Goal: Task Accomplishment & Management: Use online tool/utility

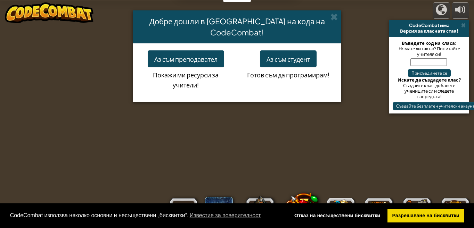
select select "bg"
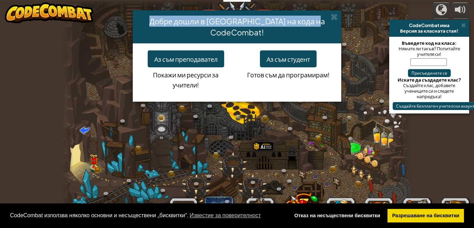
click at [338, 21] on div "Добре дошли в [GEOGRAPHIC_DATA] на кода на CodeCombat!" at bounding box center [237, 26] width 209 height 33
click at [337, 15] on span at bounding box center [334, 16] width 7 height 7
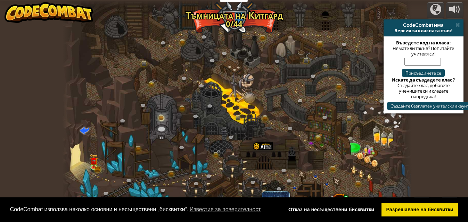
click at [333, 16] on div at bounding box center [236, 114] width 349 height 228
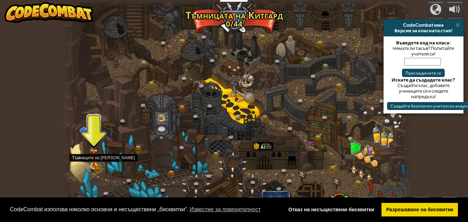
click at [92, 164] on img at bounding box center [94, 157] width 8 height 18
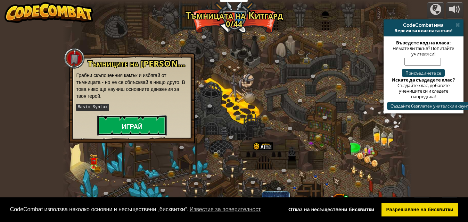
click at [121, 122] on button "Играй" at bounding box center [132, 125] width 70 height 21
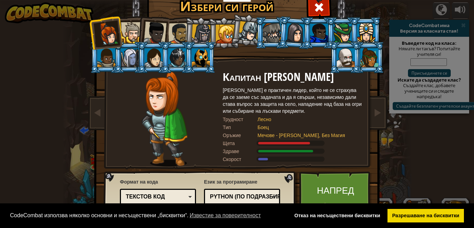
click at [136, 34] on li at bounding box center [153, 32] width 34 height 34
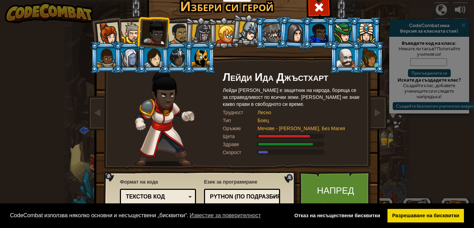
click at [201, 32] on div at bounding box center [202, 34] width 20 height 20
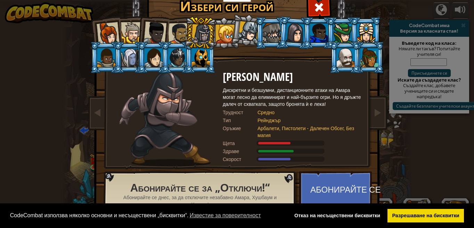
click at [151, 31] on div at bounding box center [155, 33] width 23 height 23
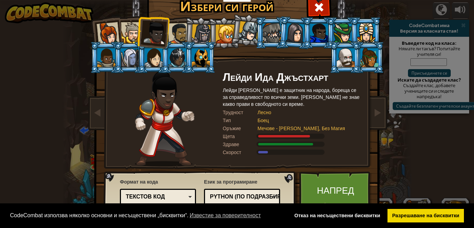
click at [175, 35] on div at bounding box center [179, 34] width 22 height 22
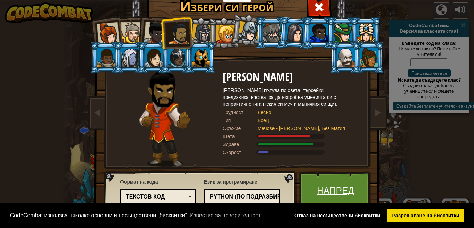
click at [316, 182] on link "Напред" at bounding box center [335, 191] width 73 height 38
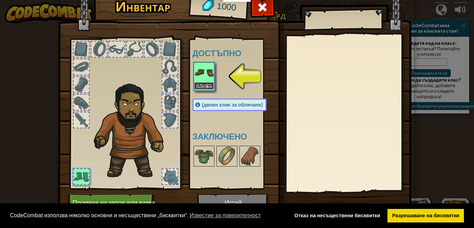
click at [202, 86] on font "Облечи" at bounding box center [204, 85] width 16 height 4
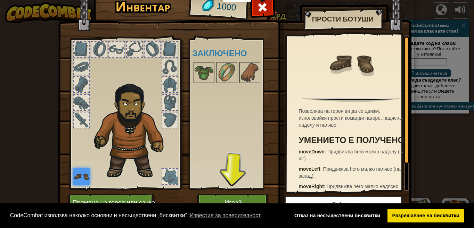
drag, startPoint x: 198, startPoint y: 71, endPoint x: 175, endPoint y: 76, distance: 23.9
click at [170, 76] on div "Инвентар 1000 Достъпно Облечи (двоен клик за обличане) Заключено Прости ботуши …" at bounding box center [236, 105] width 353 height 229
click at [199, 71] on img at bounding box center [203, 72] width 19 height 19
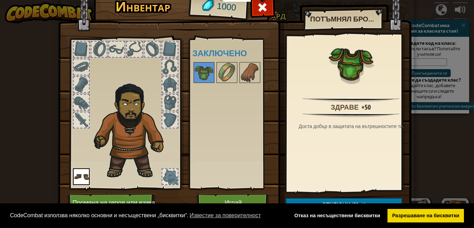
drag, startPoint x: 197, startPoint y: 75, endPoint x: 132, endPoint y: 79, distance: 64.8
click at [132, 79] on div "Инвентар 1000 Достъпно Облечи (двоен клик за обличане) Заключено Потъмнял бронз…" at bounding box center [236, 105] width 353 height 229
click at [168, 105] on div at bounding box center [169, 102] width 15 height 15
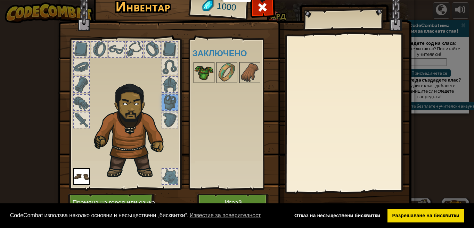
click at [198, 76] on img at bounding box center [203, 72] width 19 height 19
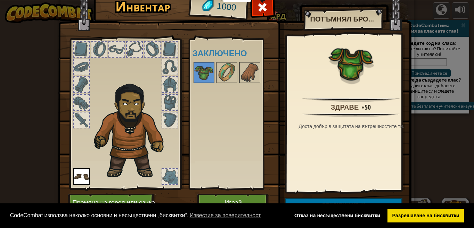
click at [348, 107] on font "Здраве" at bounding box center [345, 107] width 28 height 9
click at [350, 74] on img at bounding box center [350, 63] width 45 height 45
click at [349, 71] on img at bounding box center [350, 63] width 45 height 45
click at [230, 197] on button "Играй" at bounding box center [233, 203] width 73 height 19
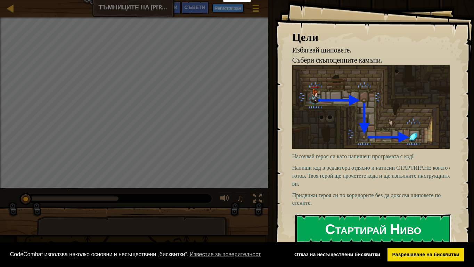
click at [376, 224] on font "Стартирай Ниво" at bounding box center [373, 228] width 96 height 19
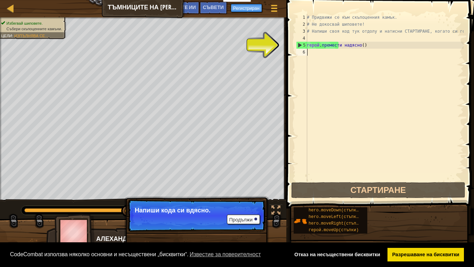
click at [318, 45] on div "# Придвижи се към скъпоценния камък. # Не докосвай шиповете! # Напиши своя код …" at bounding box center [385, 104] width 158 height 181
type textarea "hero.moveRight()"
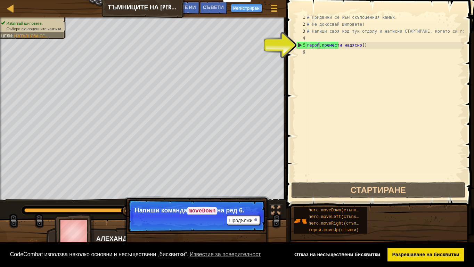
click at [320, 44] on div "# Придвижи се към скъпоценния камък. # Не докосвай шиповете! # Напиши своя код …" at bounding box center [385, 104] width 158 height 181
click at [246, 218] on font "Продължи" at bounding box center [240, 221] width 23 height 6
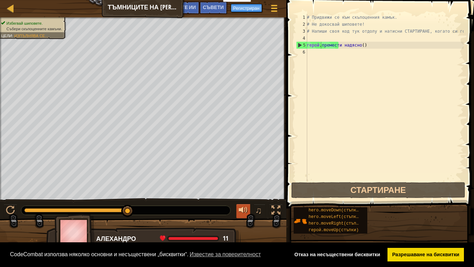
click at [246, 217] on button at bounding box center [243, 211] width 14 height 14
drag, startPoint x: 247, startPoint y: 211, endPoint x: 249, endPoint y: 207, distance: 4.4
click at [249, 207] on button at bounding box center [243, 211] width 14 height 14
drag, startPoint x: 129, startPoint y: 206, endPoint x: 166, endPoint y: 202, distance: 36.7
drag, startPoint x: 126, startPoint y: 211, endPoint x: 180, endPoint y: 213, distance: 54.3
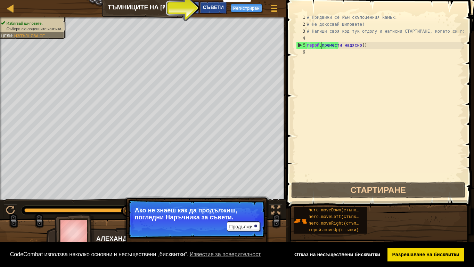
click at [215, 8] on font "Съвети" at bounding box center [213, 7] width 21 height 7
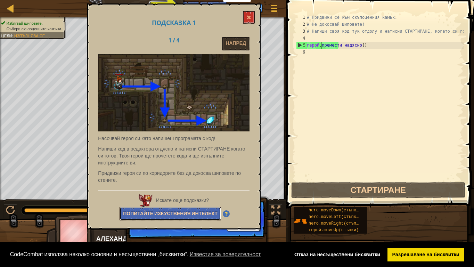
click at [184, 210] on button "Попитайте изкуствения интелект" at bounding box center [170, 214] width 101 height 14
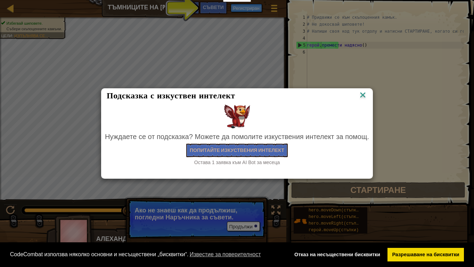
click at [361, 93] on img at bounding box center [362, 95] width 9 height 10
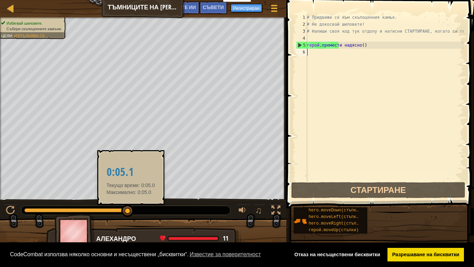
click at [134, 208] on div at bounding box center [125, 210] width 209 height 9
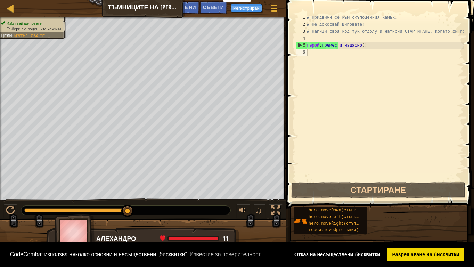
click at [153, 212] on div at bounding box center [125, 210] width 209 height 9
click at [154, 204] on div "♫" at bounding box center [143, 208] width 286 height 21
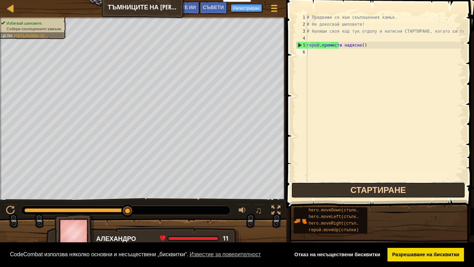
click at [407, 186] on button "Стартиране" at bounding box center [378, 190] width 174 height 16
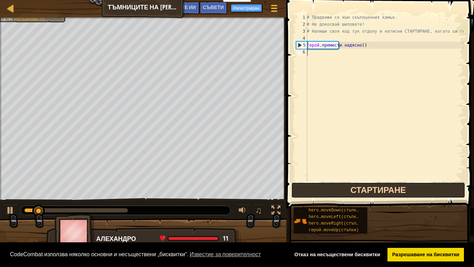
click at [408, 186] on button "Стартиране" at bounding box center [378, 190] width 174 height 16
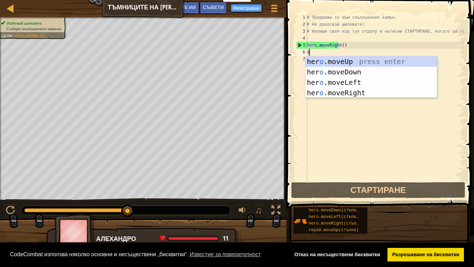
scroll to position [3, 0]
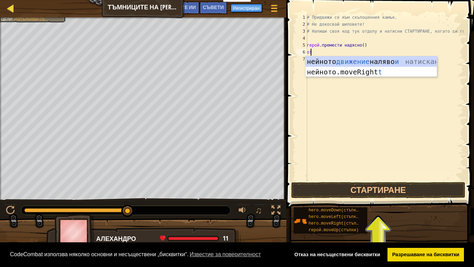
type textarea "ot"
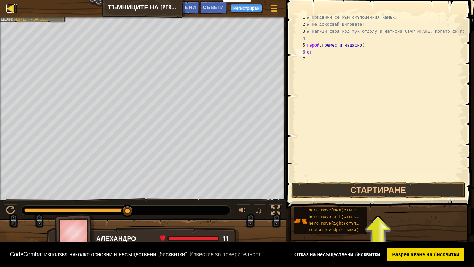
click at [10, 8] on div at bounding box center [10, 8] width 9 height 9
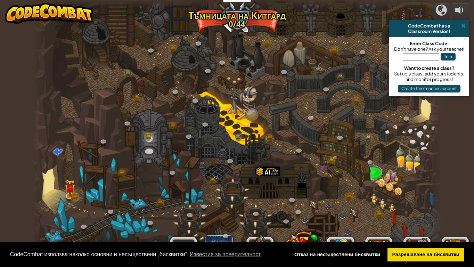
select select "bg"
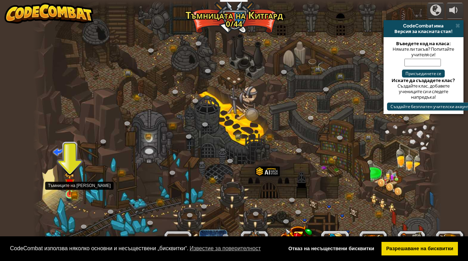
click at [70, 181] on img at bounding box center [70, 183] width 10 height 23
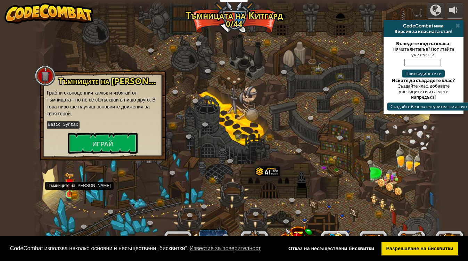
click at [70, 181] on img at bounding box center [70, 183] width 10 height 23
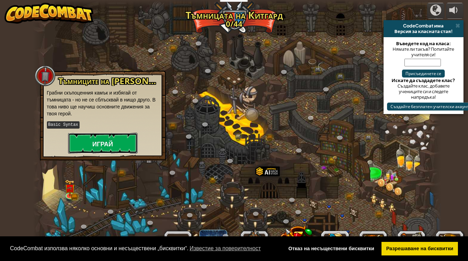
click at [93, 142] on font "Играй" at bounding box center [102, 144] width 21 height 9
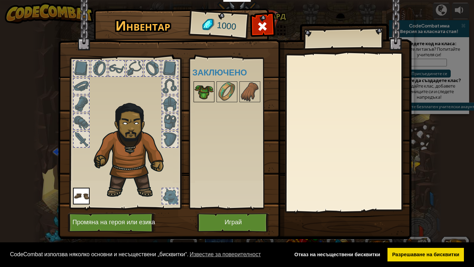
click at [208, 92] on img at bounding box center [203, 91] width 19 height 19
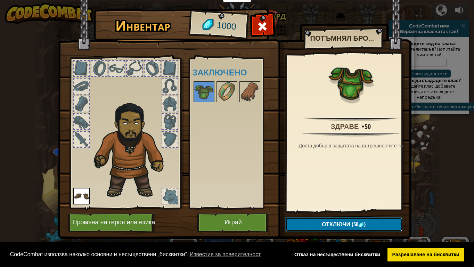
click at [354, 222] on font "(50" at bounding box center [355, 224] width 7 height 8
click at [339, 222] on font "Потвърди" at bounding box center [344, 225] width 32 height 8
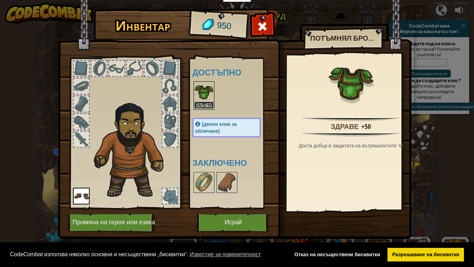
click at [208, 102] on button "Облечи" at bounding box center [203, 104] width 19 height 7
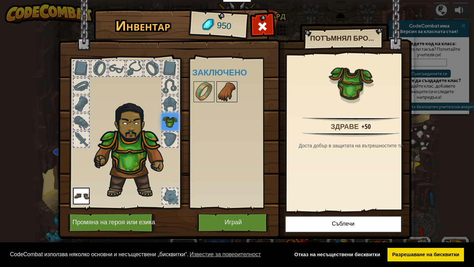
click at [221, 93] on img at bounding box center [226, 91] width 19 height 19
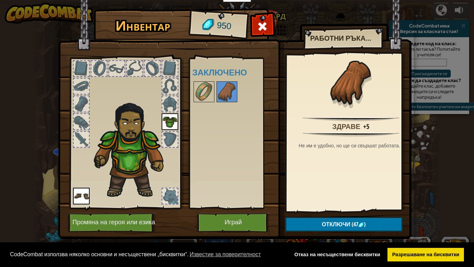
drag, startPoint x: 217, startPoint y: 200, endPoint x: 229, endPoint y: 212, distance: 16.7
click at [221, 204] on div "Достъпно Облечи Облечи (двоен клик за обличане) Заключено" at bounding box center [234, 133] width 82 height 145
click at [313, 226] on button "Отключи (47 )" at bounding box center [343, 224] width 117 height 14
click at [328, 224] on font "Потвърди" at bounding box center [344, 225] width 32 height 8
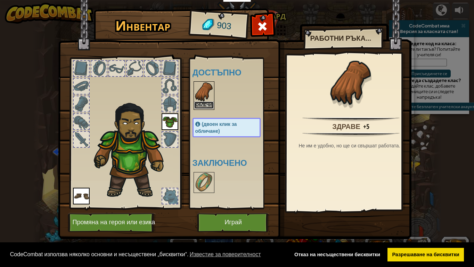
click at [210, 105] on font "Облечи" at bounding box center [204, 105] width 16 height 4
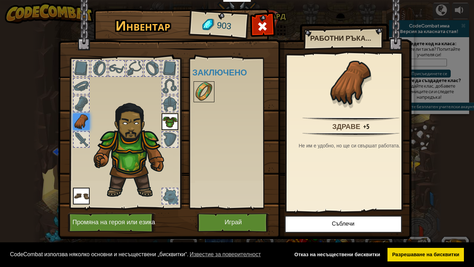
click at [208, 98] on img at bounding box center [203, 91] width 19 height 19
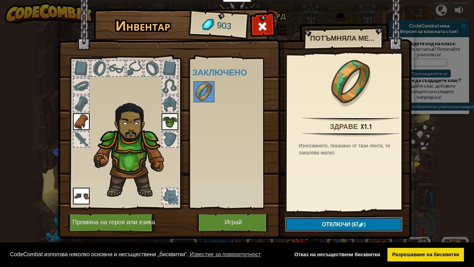
click at [332, 222] on font "Отключи" at bounding box center [336, 224] width 29 height 8
click at [322, 221] on button "Потвърди" at bounding box center [343, 224] width 117 height 14
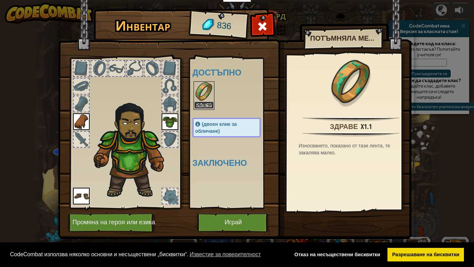
click at [206, 102] on button "Облечи" at bounding box center [203, 104] width 19 height 7
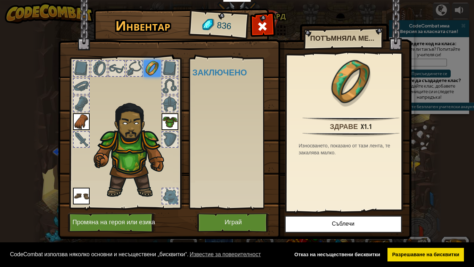
click at [176, 197] on div at bounding box center [169, 195] width 15 height 15
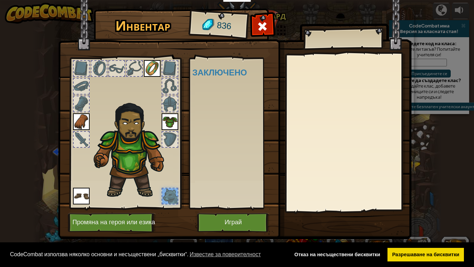
click at [264, 17] on img at bounding box center [234, 113] width 353 height 252
click at [232, 220] on font "Играй" at bounding box center [233, 222] width 17 height 7
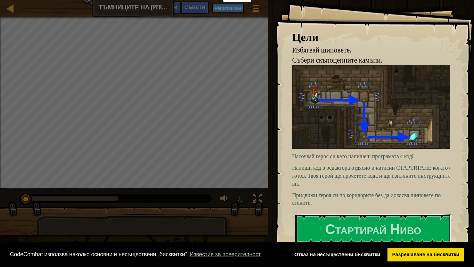
click at [333, 220] on font "Стартирай Ниво" at bounding box center [373, 228] width 96 height 19
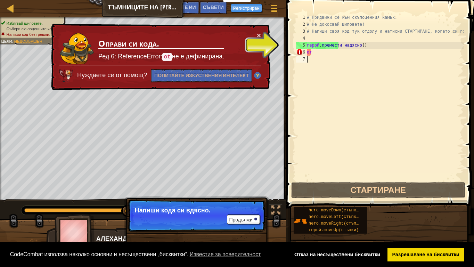
click at [317, 52] on div "# Придвижи се към скъпоценния камък. # Не докосвай шиповете! # Напиши своя код …" at bounding box center [385, 104] width 158 height 181
type textarea "o"
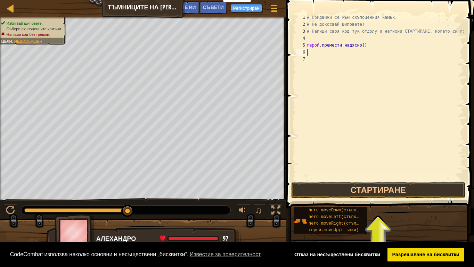
click at [311, 52] on div "# Придвижи се към скъпоценния камък. # Не докосвай шиповете! # Напиши своя код …" at bounding box center [385, 104] width 158 height 181
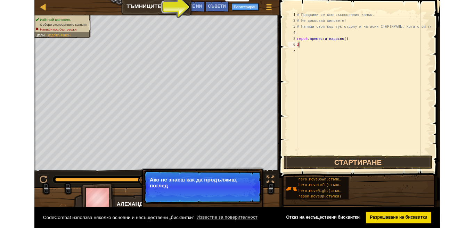
scroll to position [3, 0]
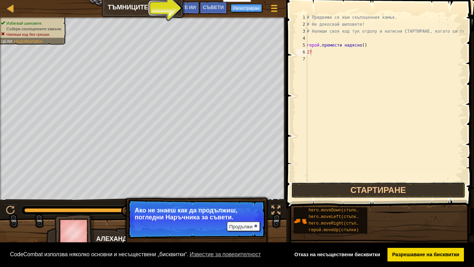
drag, startPoint x: 322, startPoint y: 185, endPoint x: 321, endPoint y: 179, distance: 6.3
click at [322, 182] on button "Стартиране" at bounding box center [378, 190] width 174 height 16
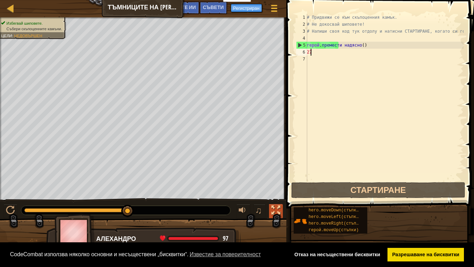
click at [278, 209] on div at bounding box center [275, 210] width 9 height 9
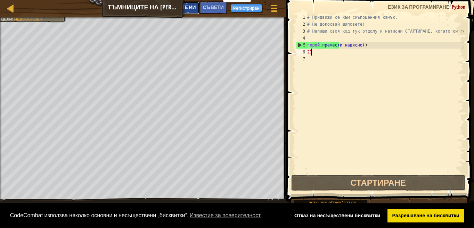
click at [186, 6] on font "Попитайте ИИ" at bounding box center [177, 7] width 38 height 7
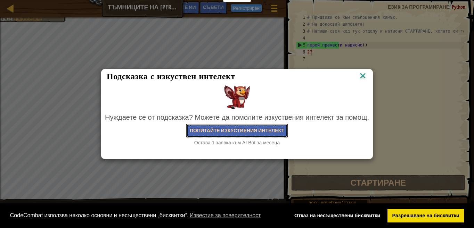
click at [265, 126] on button "Попитайте изкуствения интелект" at bounding box center [236, 131] width 101 height 14
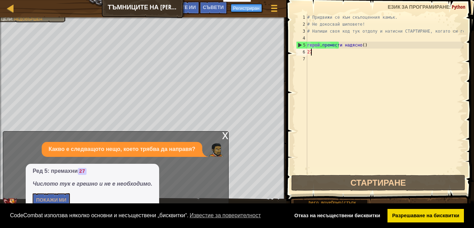
type textarea "2"
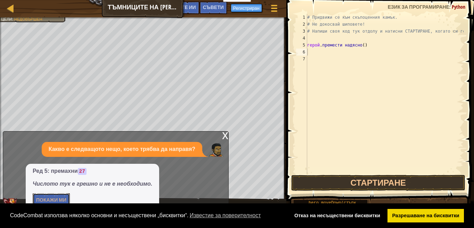
click at [63, 197] on button "Покажи ми" at bounding box center [51, 201] width 37 height 14
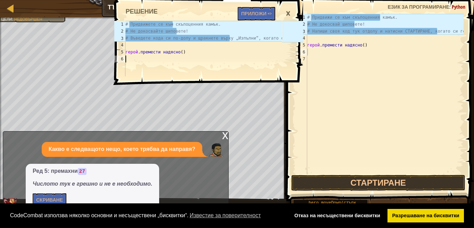
click at [128, 60] on div "# Придвижете се към скъпоценния камък. # Не докосвайте шиповете! # Въведете код…" at bounding box center [203, 56] width 158 height 70
click at [44, 200] on font "Скриване" at bounding box center [49, 200] width 27 height 7
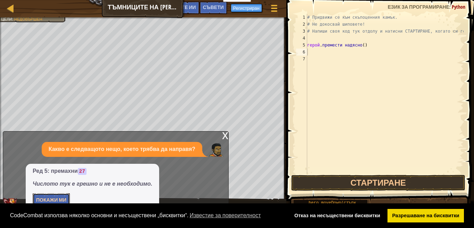
click at [48, 201] on font "Покажи ми" at bounding box center [51, 200] width 30 height 7
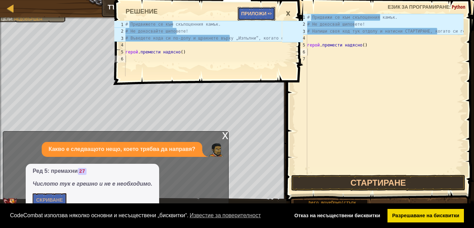
click at [266, 11] on font "Приложи =>" at bounding box center [256, 13] width 31 height 7
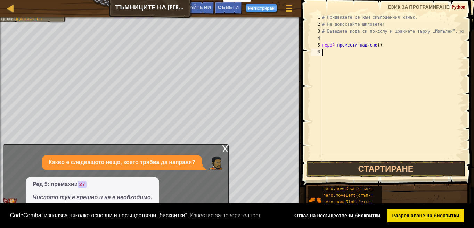
click at [331, 51] on div "# Придвижете се към скъпоценния камък. # Не докосвайте шиповете! # Въведете код…" at bounding box center [392, 94] width 143 height 160
type textarea "5"
click at [444, 216] on font "Разрешаване на бисквитки" at bounding box center [425, 216] width 67 height 6
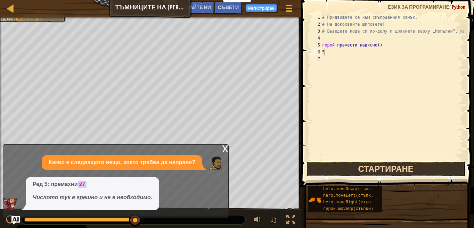
click at [412, 173] on button "Стартиране" at bounding box center [386, 169] width 160 height 16
